Goal: Information Seeking & Learning: Find specific fact

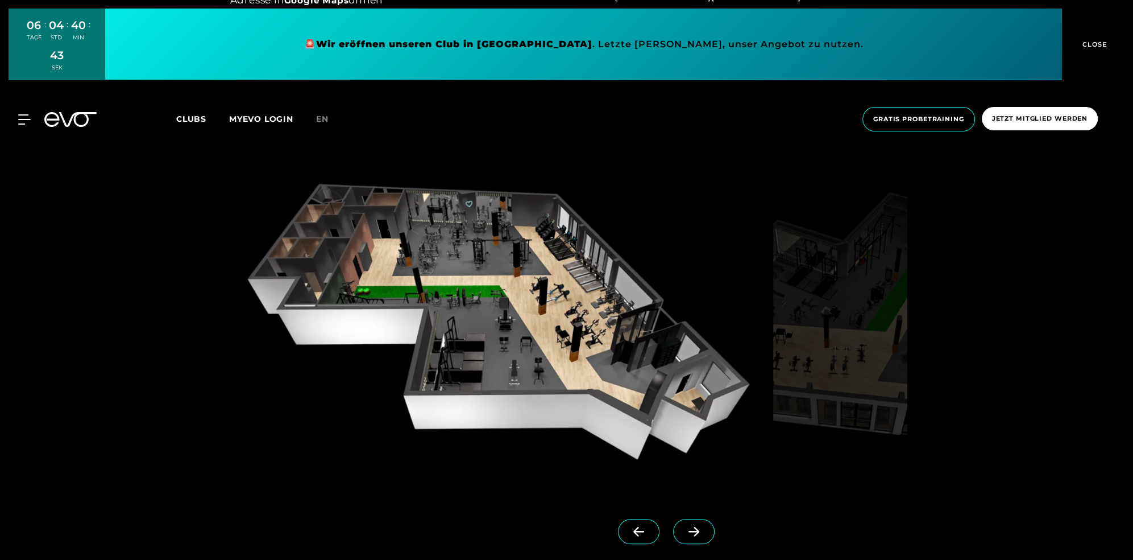
click at [712, 526] on span at bounding box center [694, 531] width 42 height 25
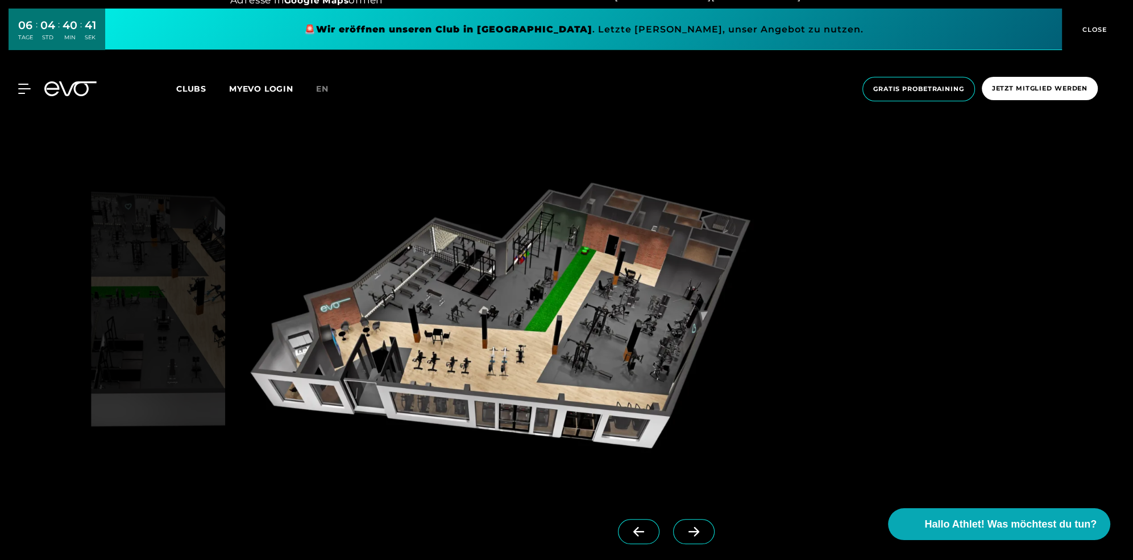
click at [627, 535] on span at bounding box center [639, 531] width 42 height 25
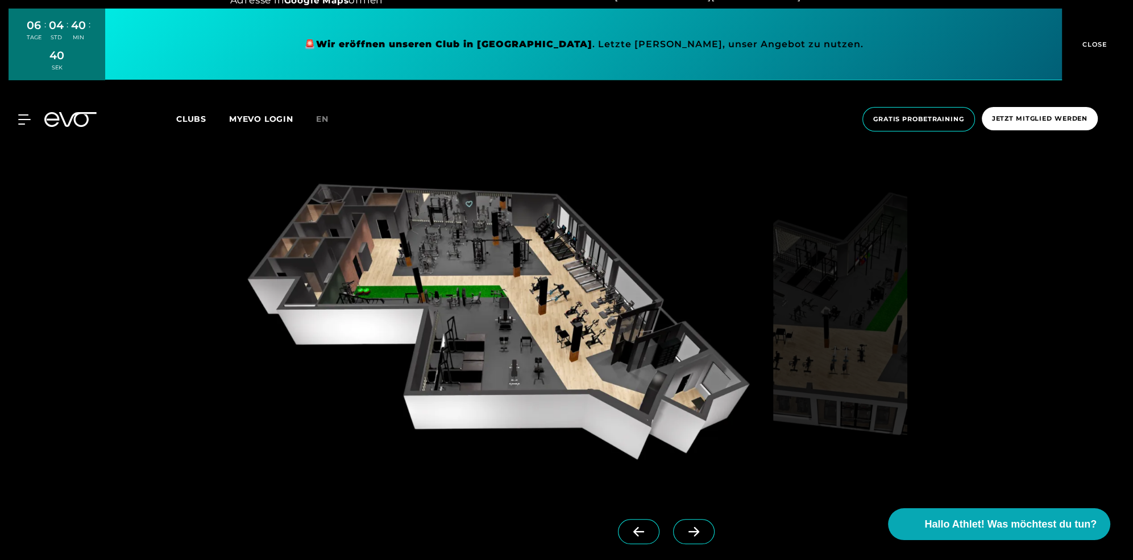
click at [685, 532] on icon at bounding box center [694, 531] width 20 height 10
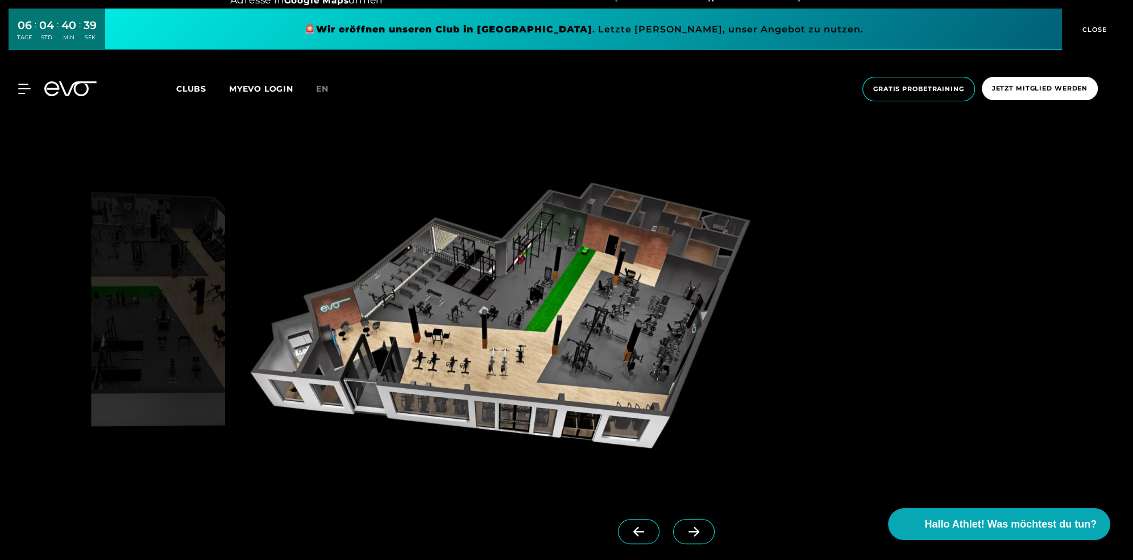
click at [637, 535] on icon at bounding box center [639, 531] width 20 height 10
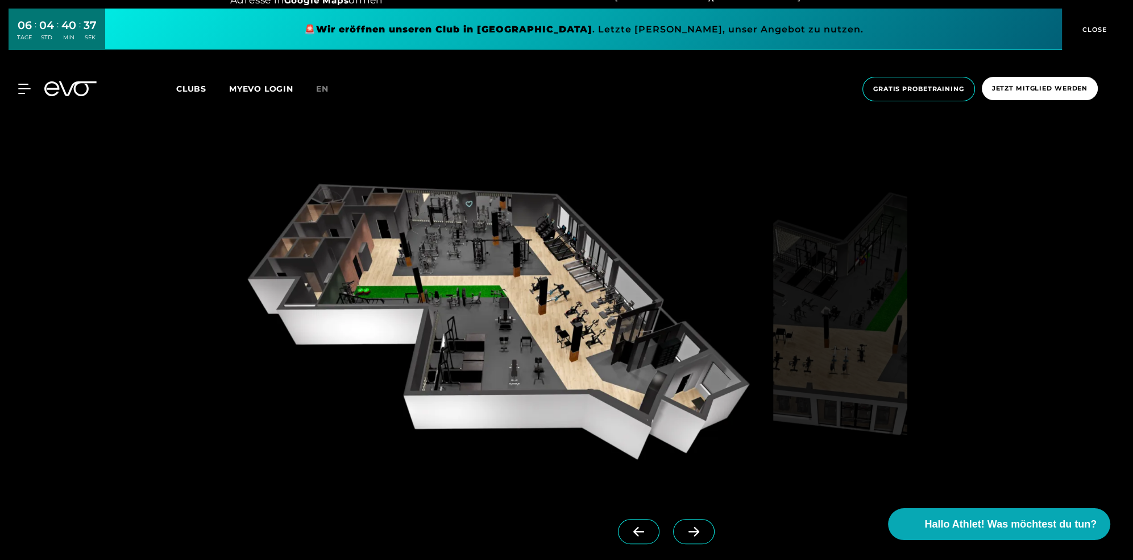
click at [693, 529] on icon at bounding box center [694, 531] width 20 height 10
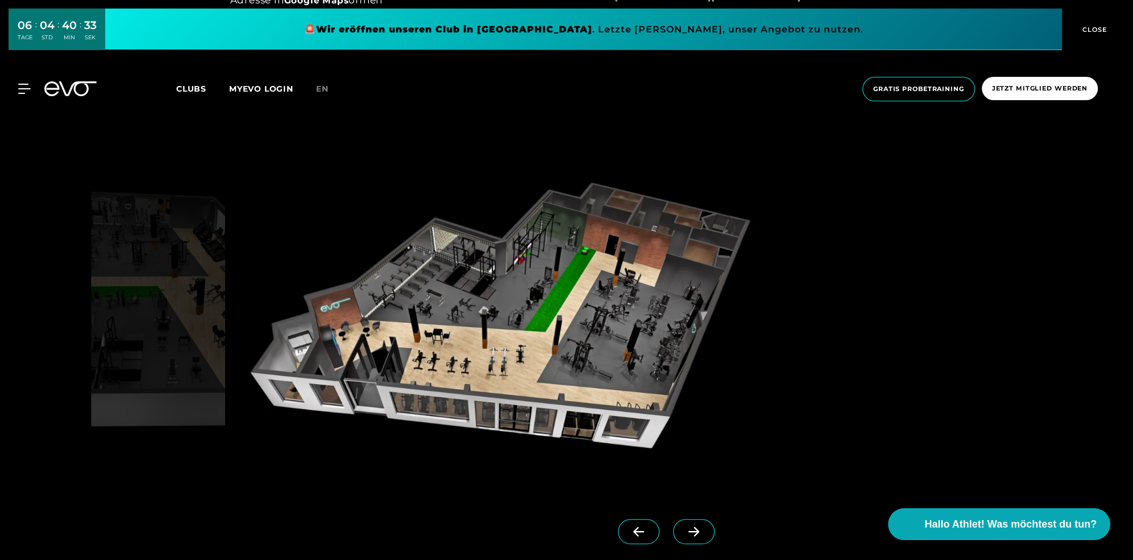
click at [660, 533] on link at bounding box center [641, 541] width 46 height 45
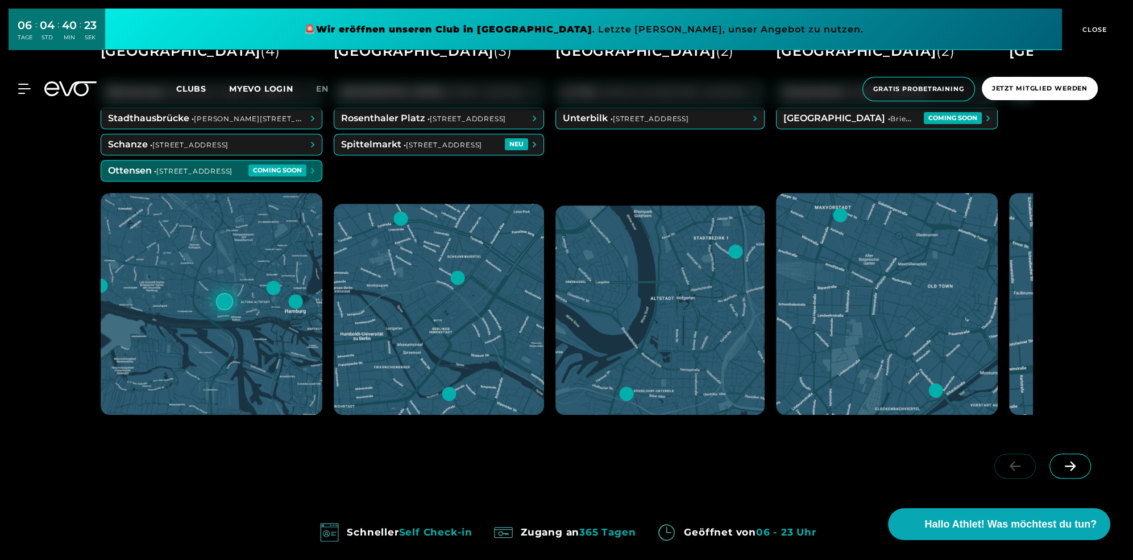
click at [225, 300] on div at bounding box center [224, 301] width 17 height 17
click at [286, 168] on span at bounding box center [211, 170] width 221 height 20
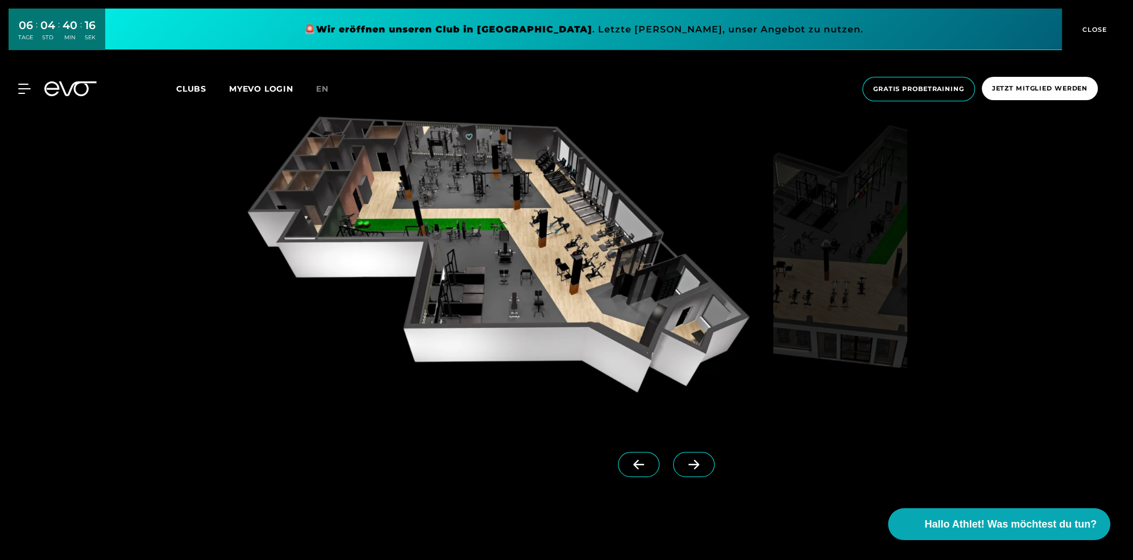
scroll to position [1080, 0]
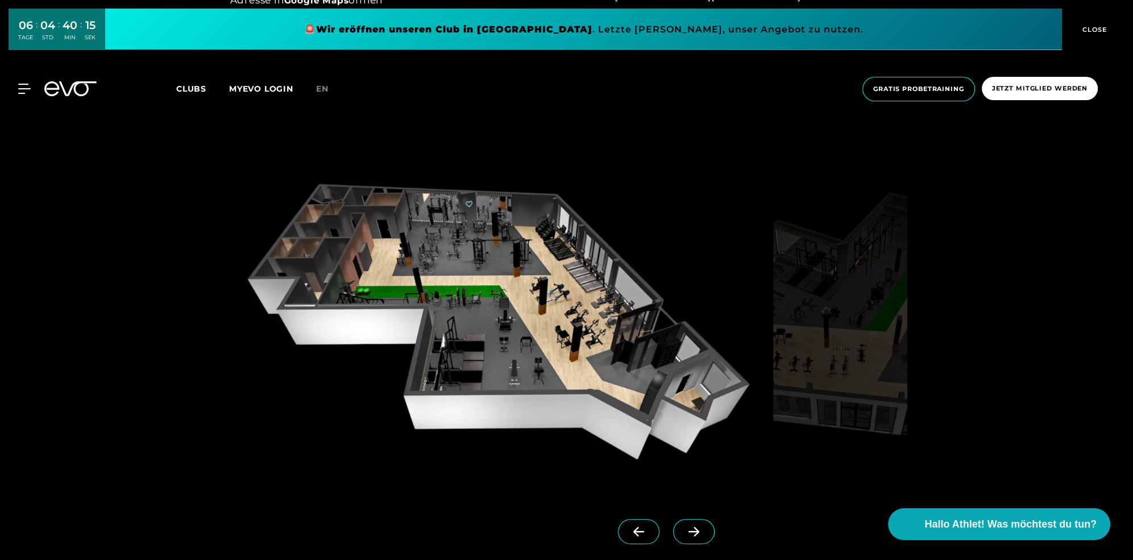
click at [692, 542] on span at bounding box center [694, 531] width 42 height 25
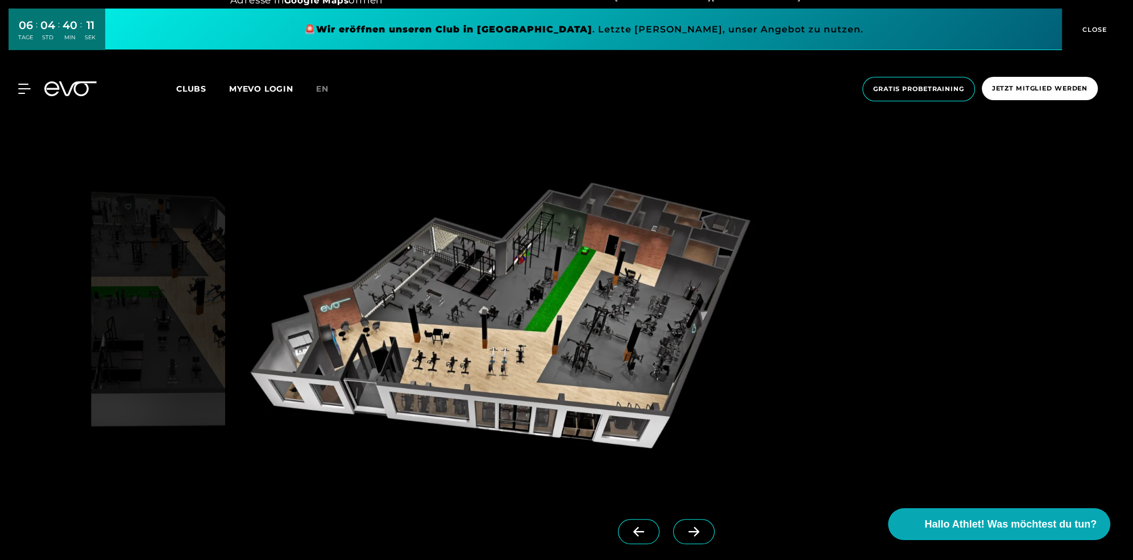
click at [638, 531] on icon at bounding box center [638, 532] width 11 height 10
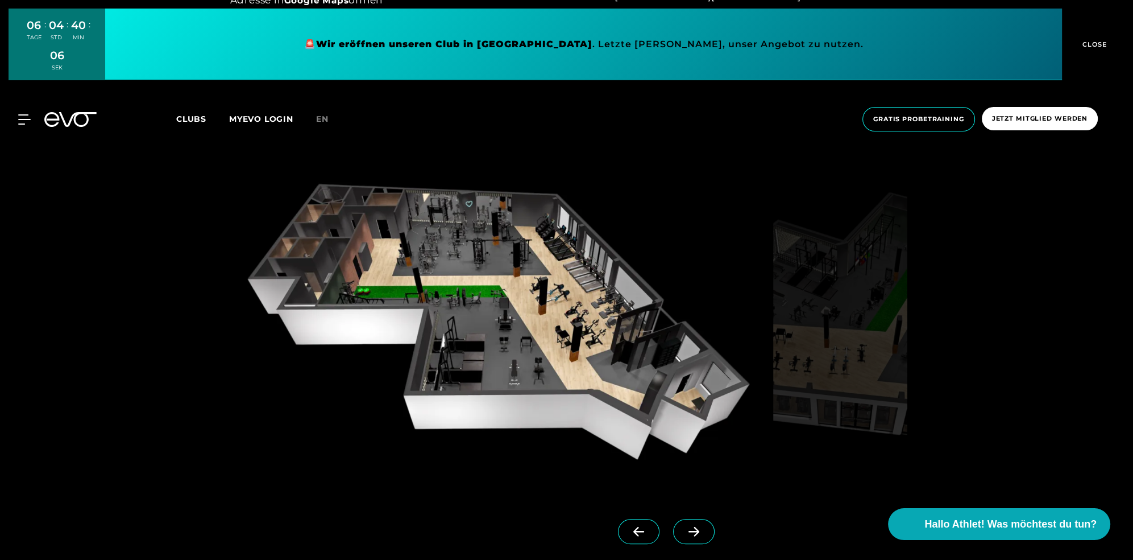
click at [688, 526] on icon at bounding box center [694, 531] width 20 height 10
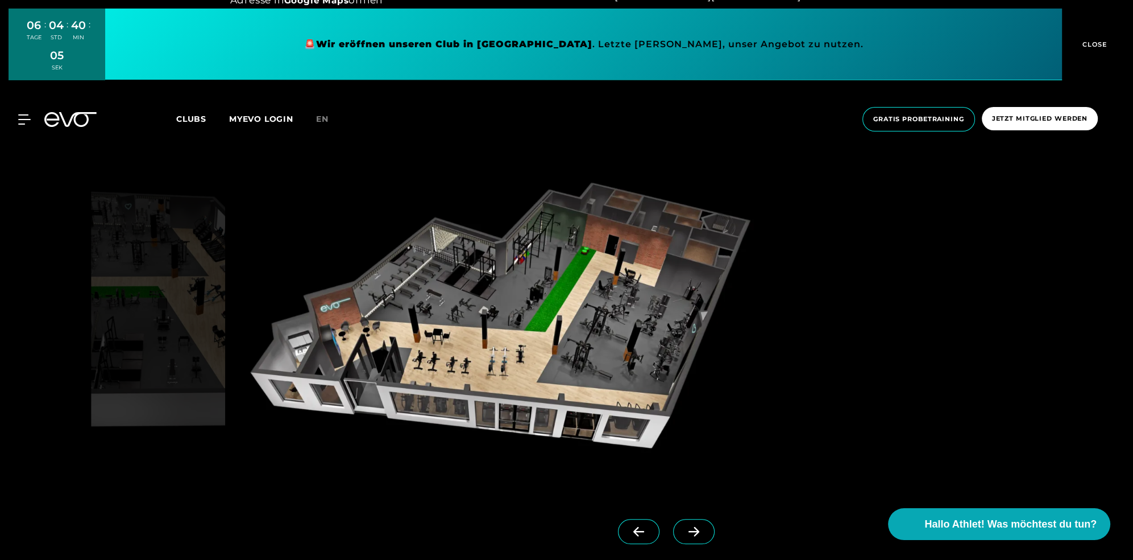
click at [648, 528] on icon at bounding box center [639, 531] width 20 height 10
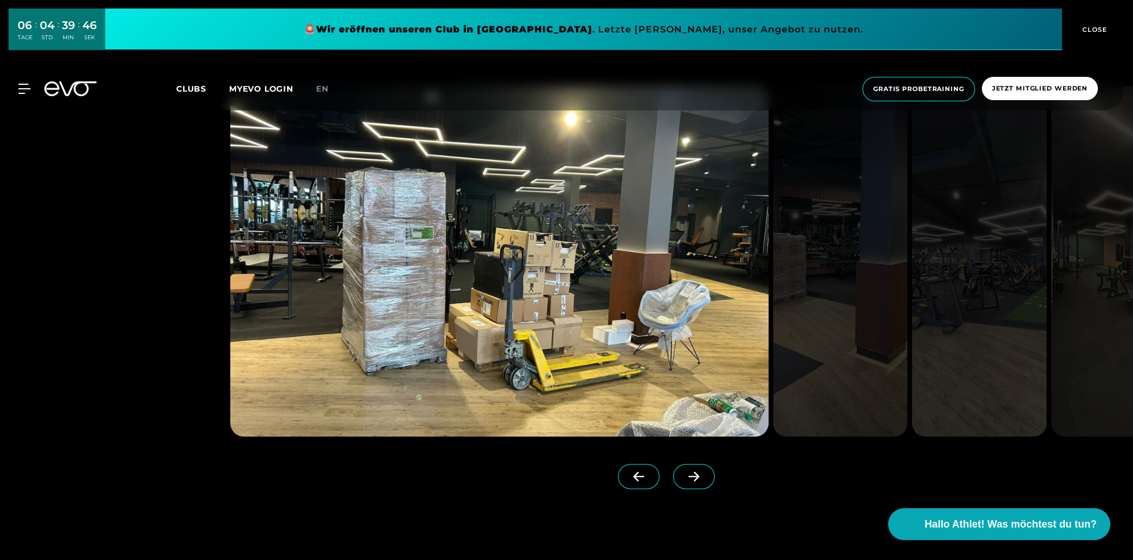
scroll to position [1877, 0]
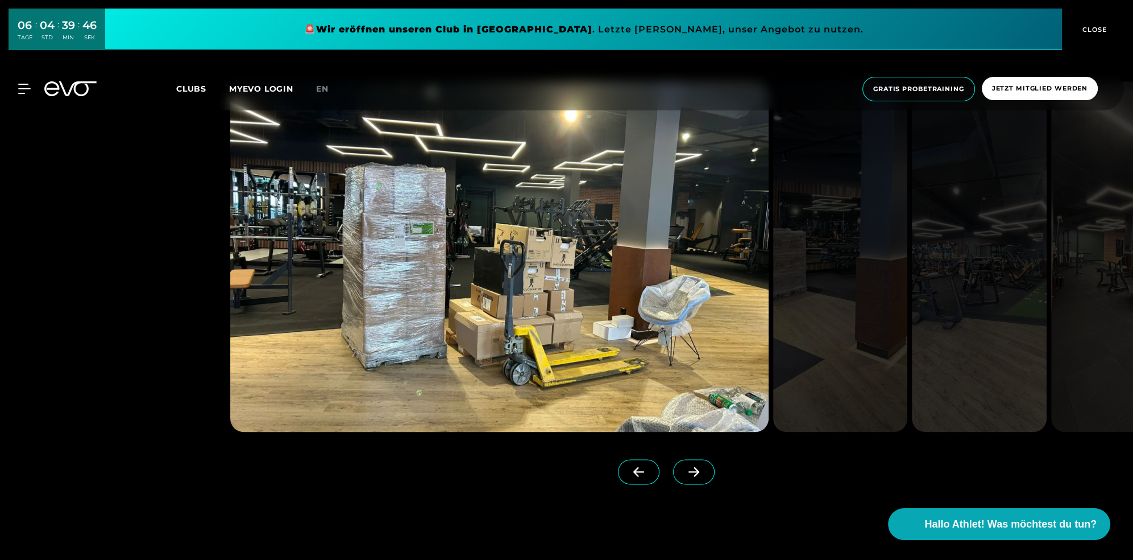
click at [693, 467] on icon at bounding box center [694, 471] width 20 height 10
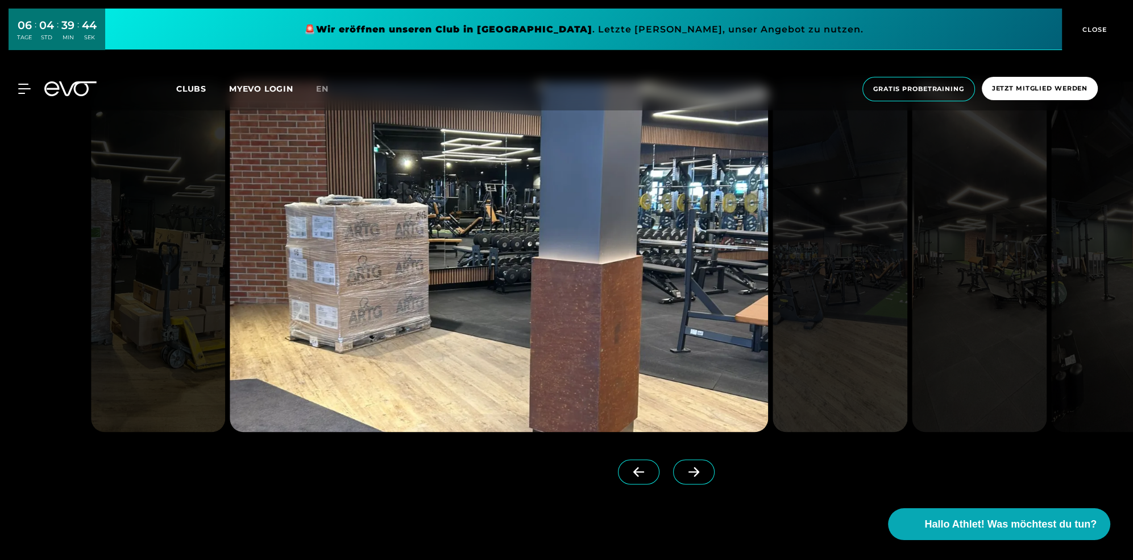
click at [693, 467] on icon at bounding box center [694, 471] width 20 height 10
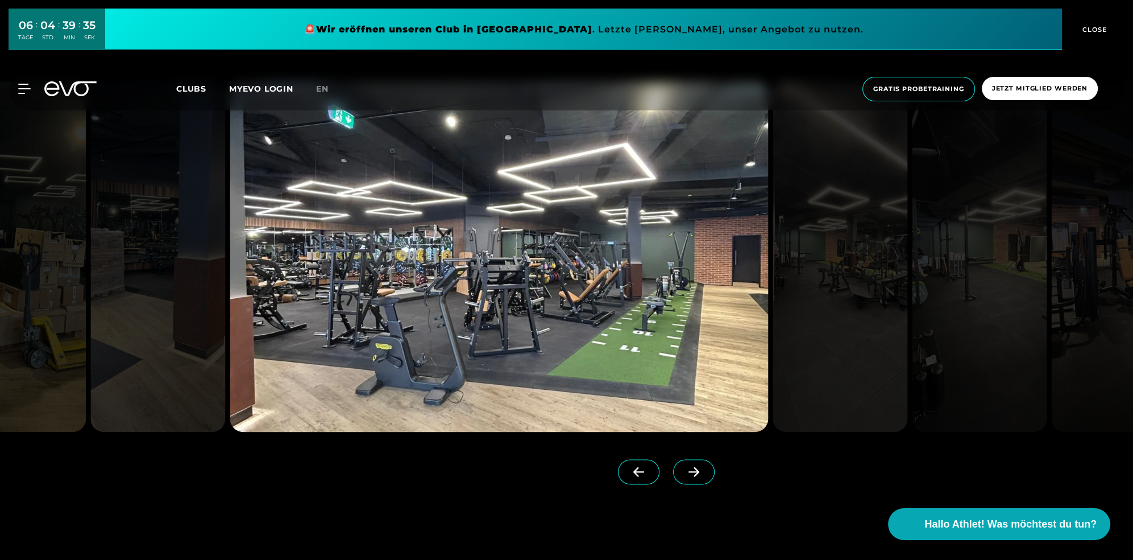
click at [693, 467] on icon at bounding box center [694, 471] width 20 height 10
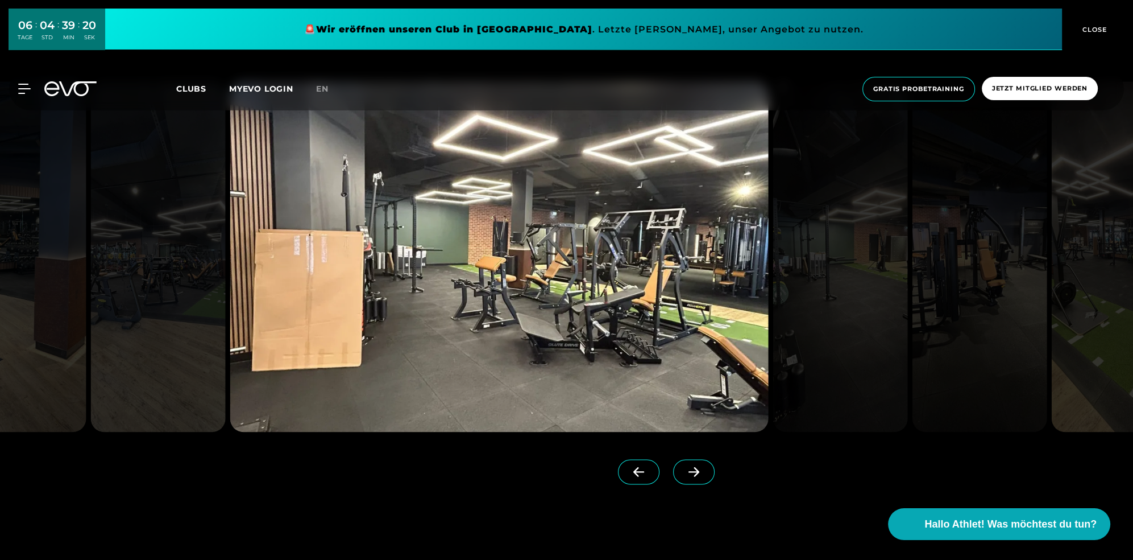
click at [693, 467] on icon at bounding box center [694, 471] width 20 height 10
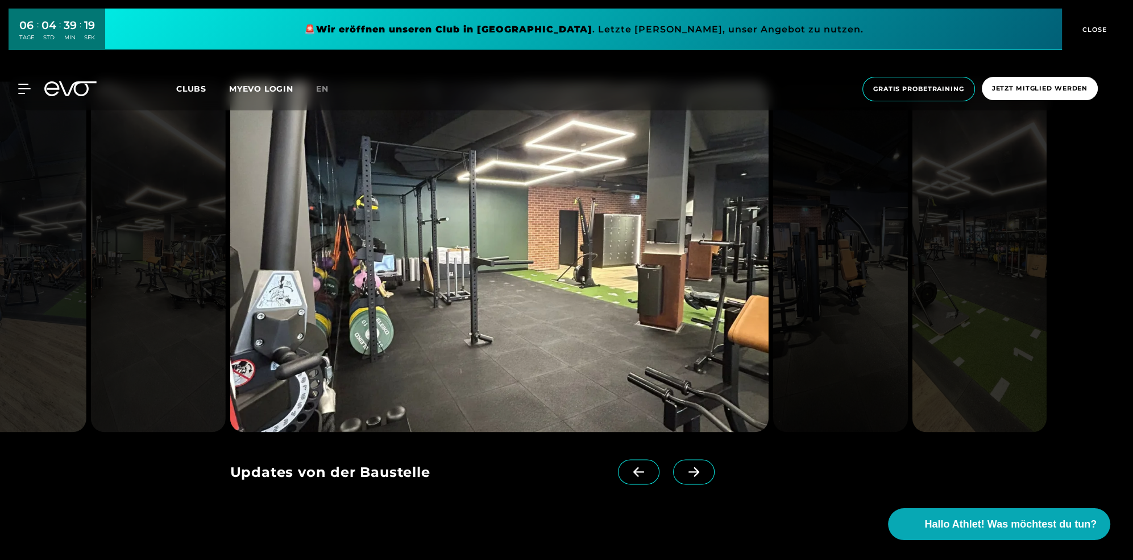
click at [693, 467] on icon at bounding box center [694, 471] width 20 height 10
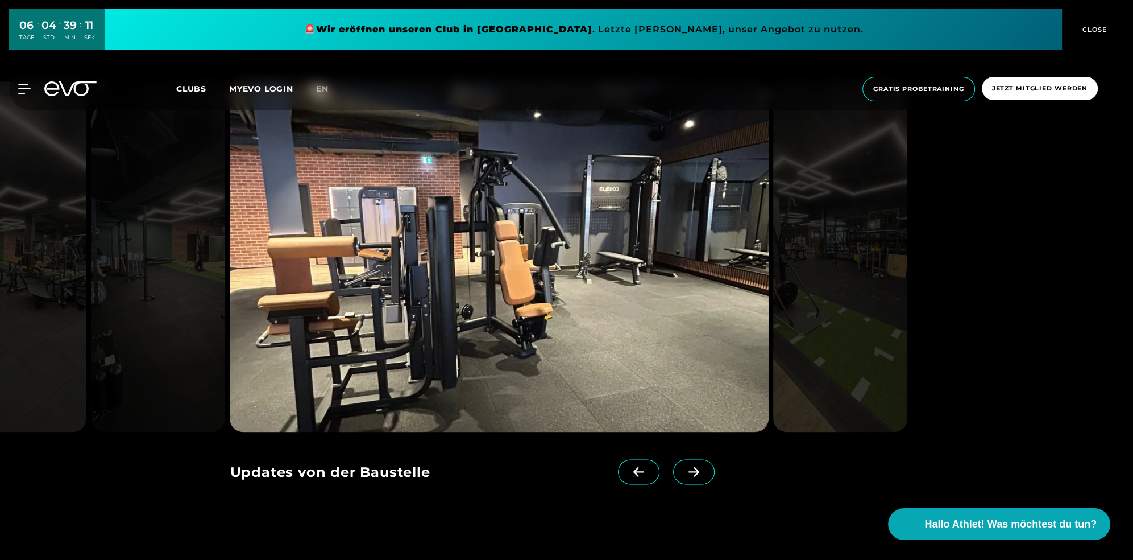
click at [693, 467] on icon at bounding box center [694, 471] width 20 height 10
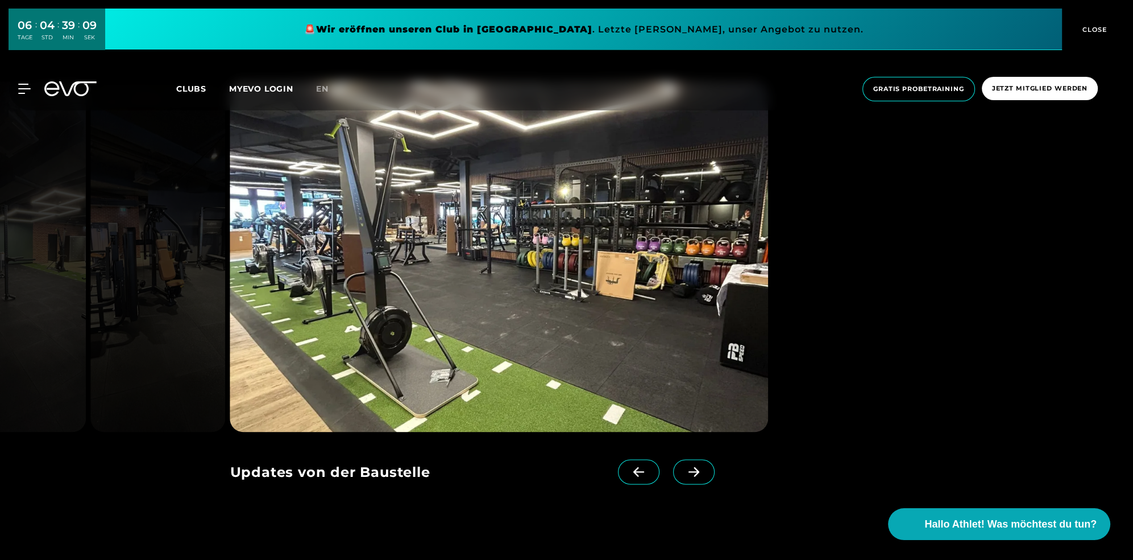
click at [693, 467] on icon at bounding box center [694, 471] width 20 height 10
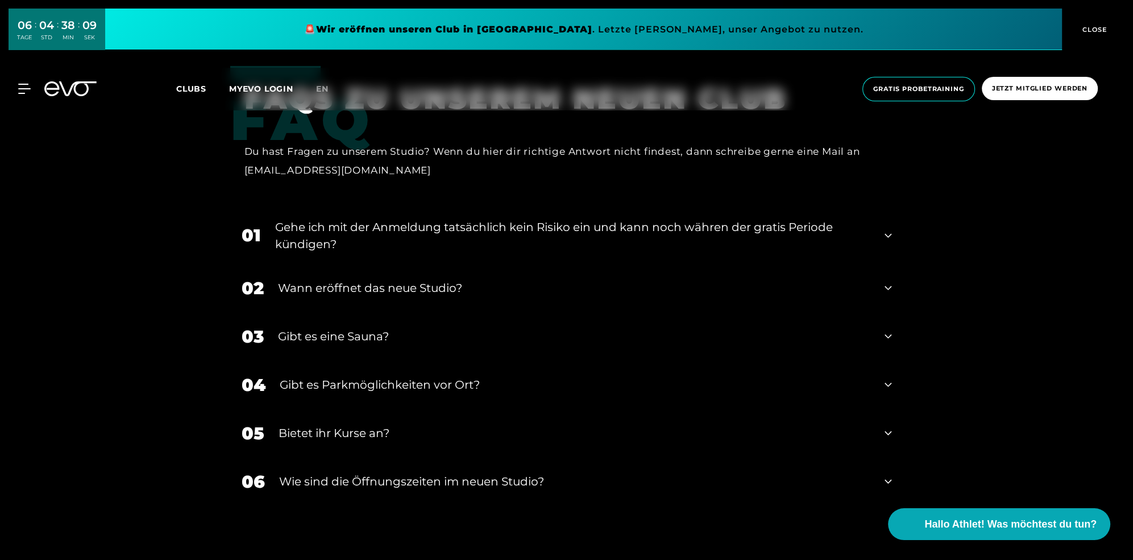
scroll to position [4094, 0]
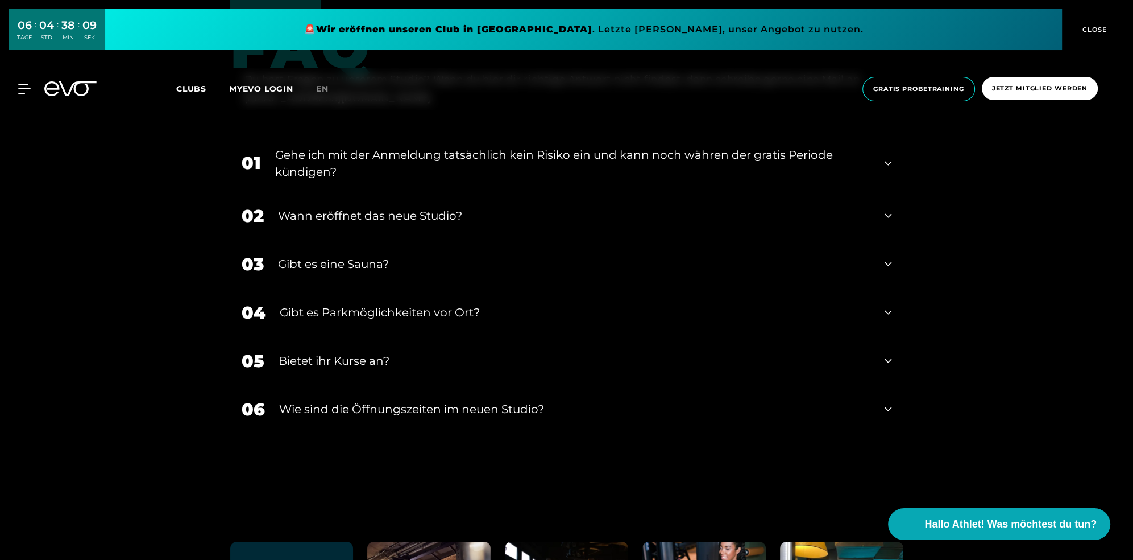
click at [756, 227] on div "02 Wann eröffnet das neue Studio?" at bounding box center [566, 216] width 673 height 48
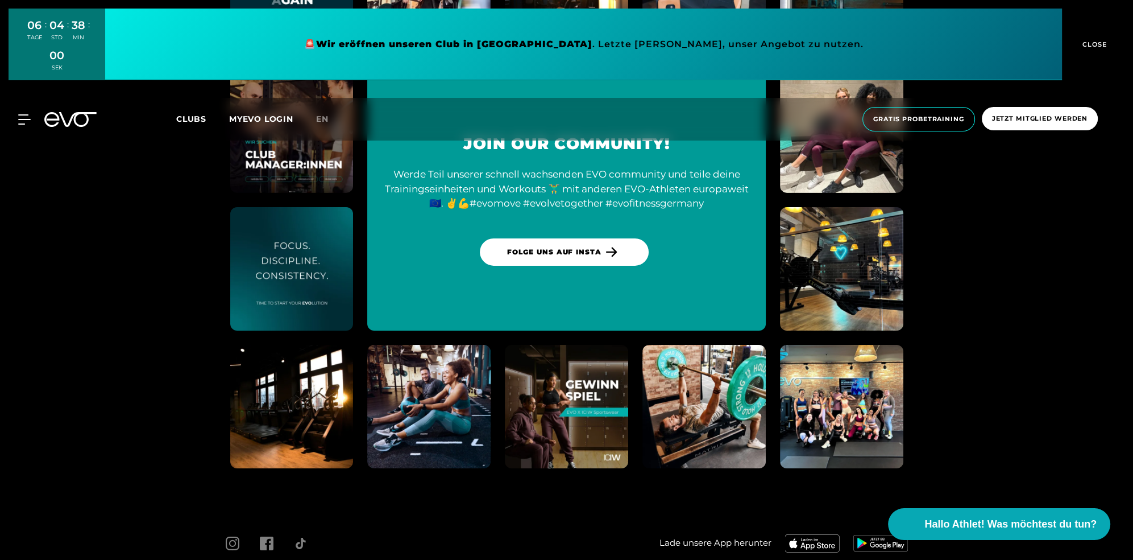
scroll to position [4847, 0]
